Goal: Task Accomplishment & Management: Use online tool/utility

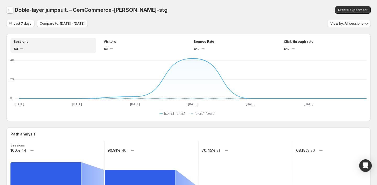
click at [11, 9] on icon "button" at bounding box center [9, 9] width 5 height 5
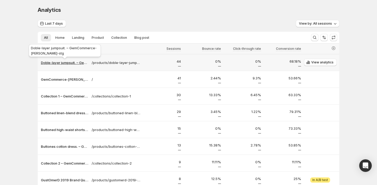
click at [64, 65] on p "Doble-layer jumpsuit. – GemCommerce-[PERSON_NAME]-stg" at bounding box center [65, 62] width 48 height 5
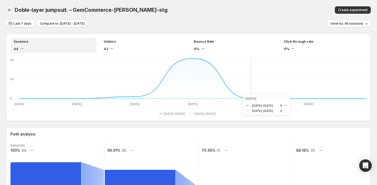
click at [238, 94] on icon "[DATE] Aug [DATE] Aug [DATE] Aug [DATE] Aug [DATE] Aug [DATE] Aug 23 0 20 40 [D…" at bounding box center [188, 81] width 356 height 49
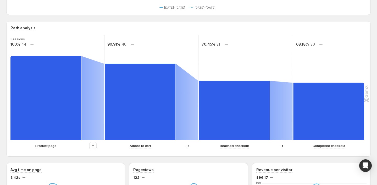
scroll to position [106, 0]
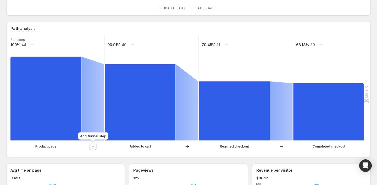
click at [92, 148] on icon "button" at bounding box center [92, 146] width 5 height 5
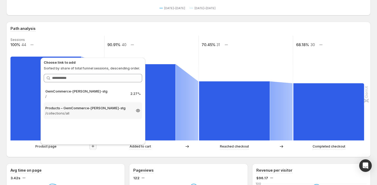
click at [95, 110] on p "Products – GemCommerce-[PERSON_NAME]-stg" at bounding box center [88, 107] width 86 height 5
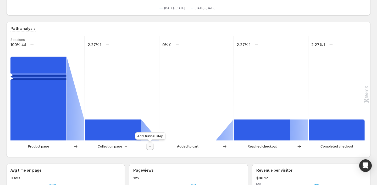
click at [150, 149] on icon "button" at bounding box center [150, 146] width 5 height 5
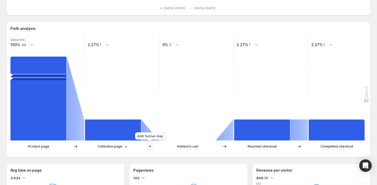
click at [152, 146] on icon "button" at bounding box center [150, 146] width 5 height 5
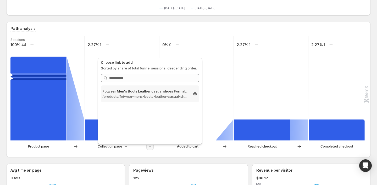
click at [155, 94] on p "/products/fotwear-mens-boots-leather-casual-shoes-formal-wear-in-the-office-or-…" at bounding box center [145, 96] width 86 height 5
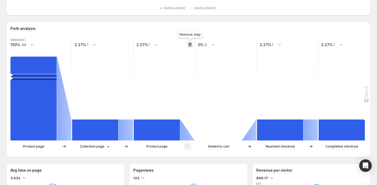
click at [191, 46] on icon "button" at bounding box center [190, 44] width 5 height 5
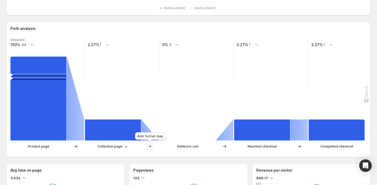
click at [151, 146] on icon "button" at bounding box center [150, 146] width 3 height 3
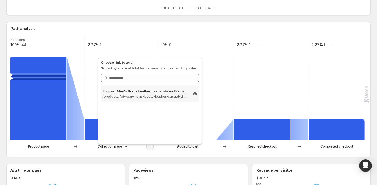
click at [181, 85] on div "Choose link to add Sorted by share of total funnel sessions, descending order. …" at bounding box center [150, 101] width 99 height 83
click at [180, 97] on p "/products/fotwear-mens-boots-leather-casual-shoes-formal-wear-in-the-office-or-…" at bounding box center [145, 96] width 86 height 5
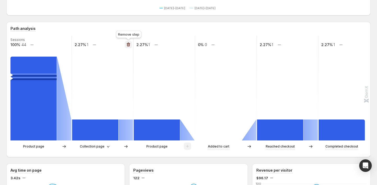
click at [128, 44] on icon "button" at bounding box center [128, 45] width 3 height 4
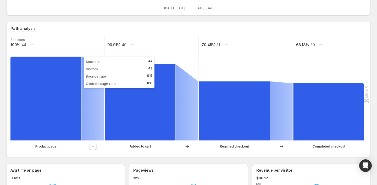
click at [56, 139] on rect at bounding box center [45, 99] width 71 height 84
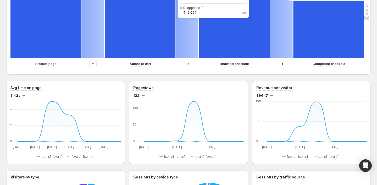
scroll to position [193, 0]
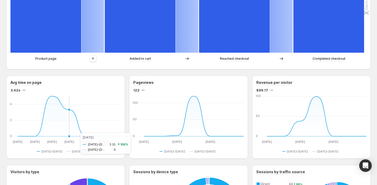
click at [75, 133] on icon "[DATE] Aug [DATE] Aug [DATE] Aug [DATE] Aug [DATE] Aug [DATE] Aug 23 0 2 [DATE]…" at bounding box center [65, 119] width 110 height 49
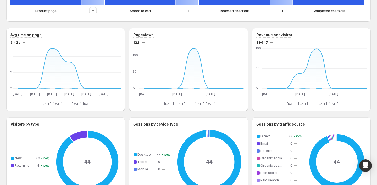
scroll to position [239, 0]
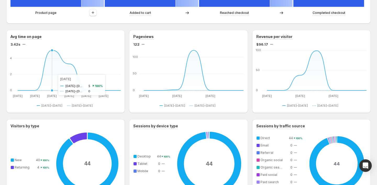
click at [53, 74] on line at bounding box center [65, 74] width 110 height 0
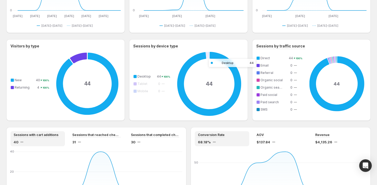
scroll to position [333, 0]
